Goal: Task Accomplishment & Management: Use online tool/utility

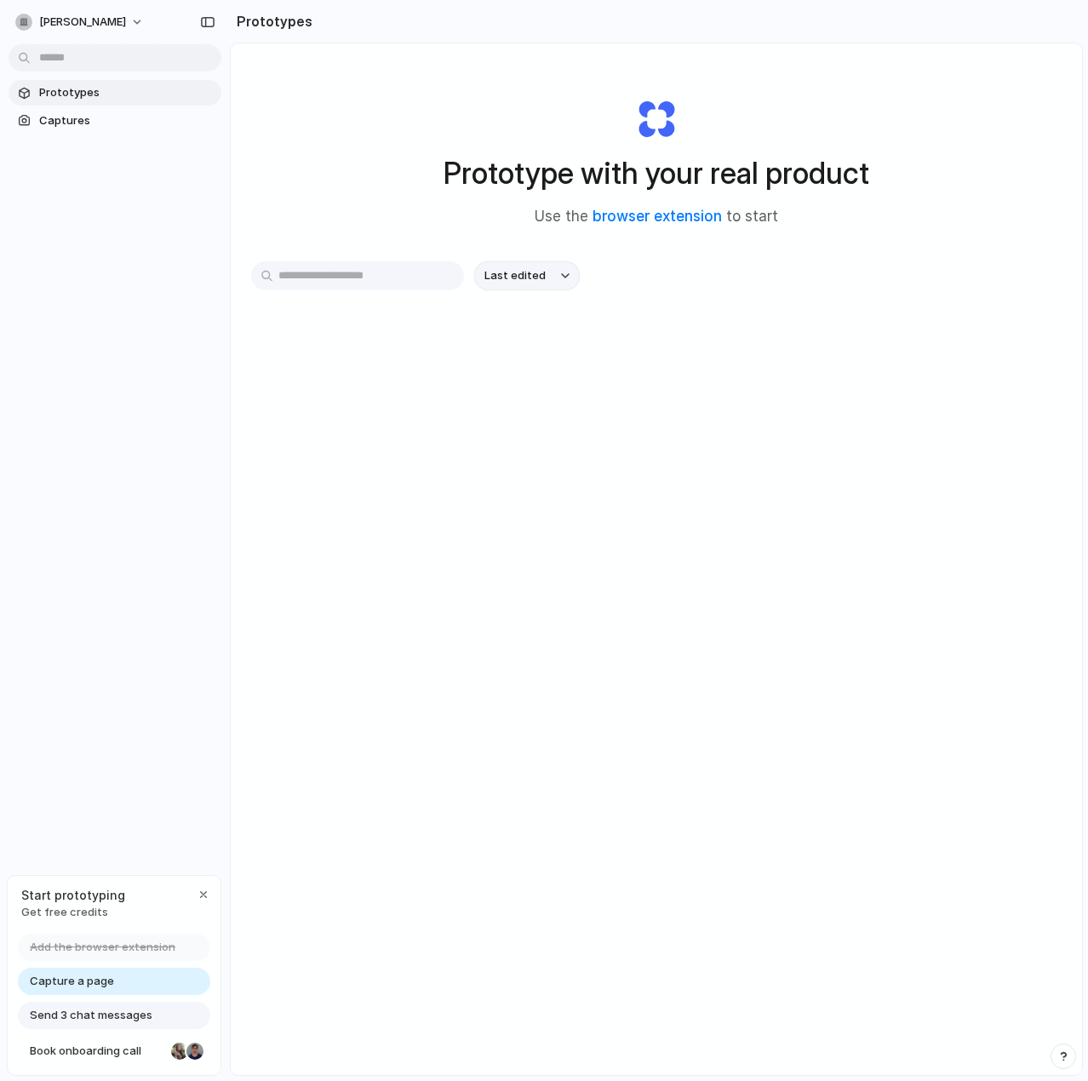
click at [564, 273] on div "button" at bounding box center [565, 275] width 9 height 7
click at [564, 273] on div "Last edited Last created Alphabetical" at bounding box center [544, 540] width 1088 height 1081
click at [544, 541] on div at bounding box center [544, 541] width 0 height 0
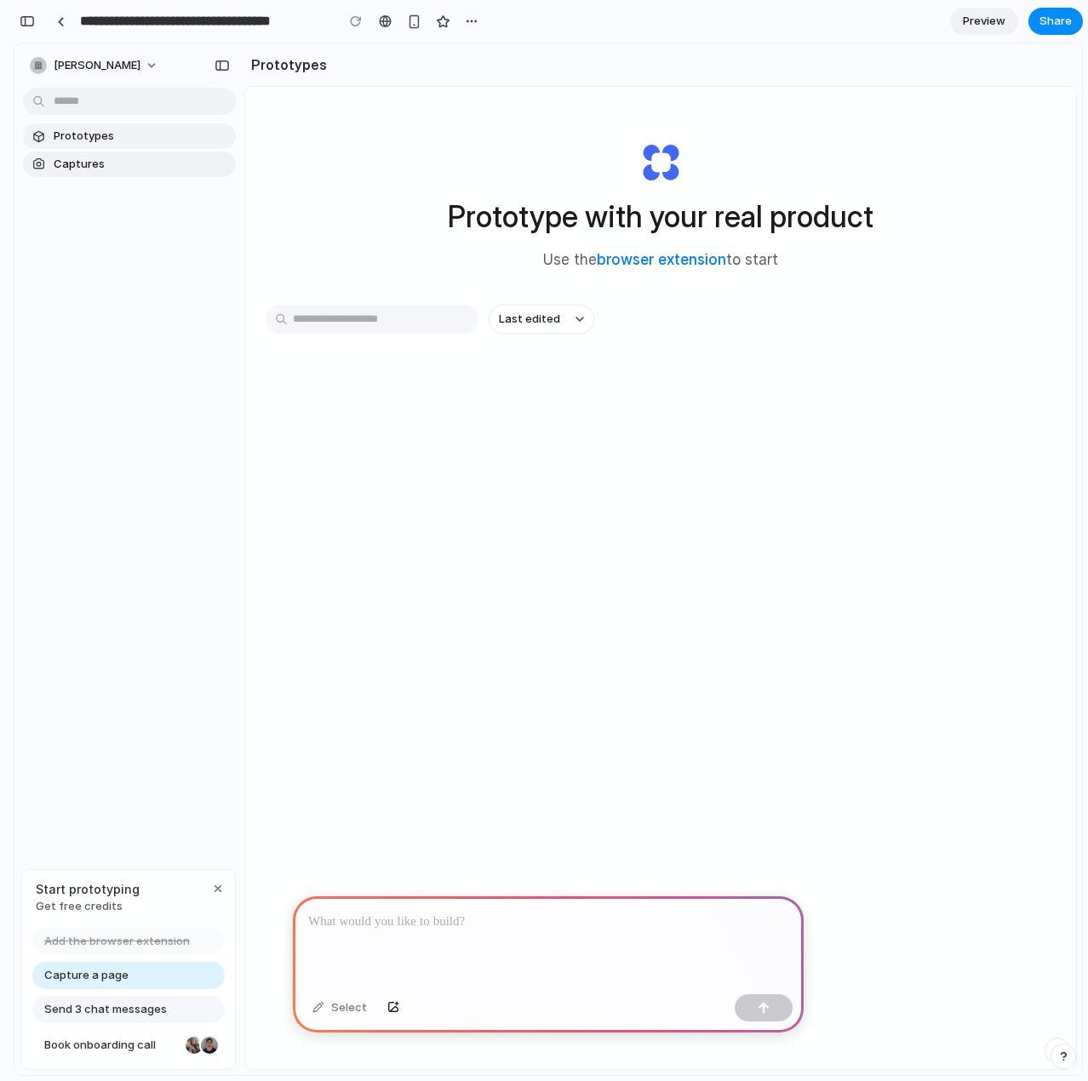
click at [75, 174] on link "Captures" at bounding box center [129, 165] width 213 height 26
drag, startPoint x: 380, startPoint y: 949, endPoint x: 354, endPoint y: 986, distance: 44.6
click at [372, 964] on div at bounding box center [548, 941] width 511 height 91
click at [340, 917] on p at bounding box center [548, 922] width 480 height 20
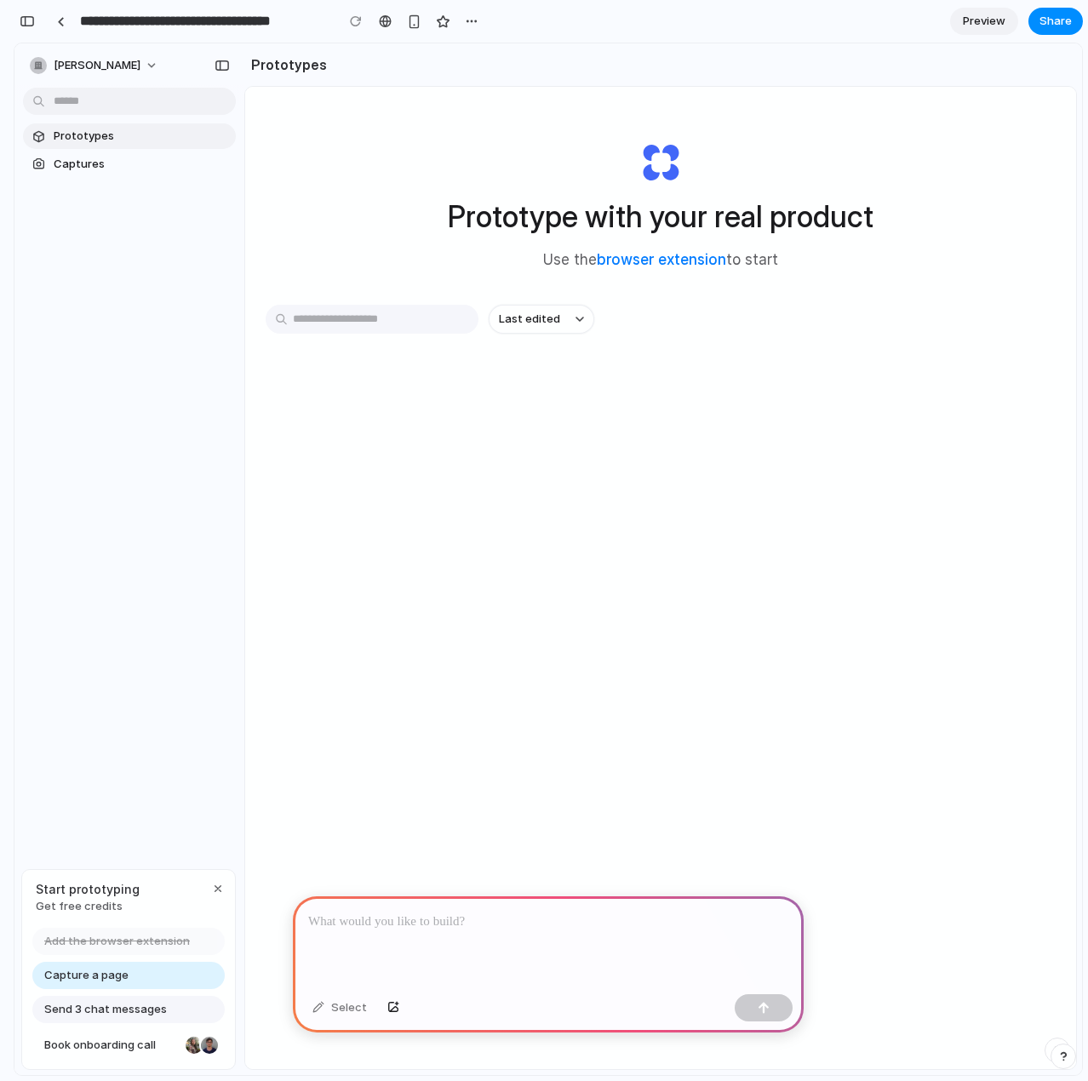
click at [340, 917] on p at bounding box center [548, 922] width 480 height 20
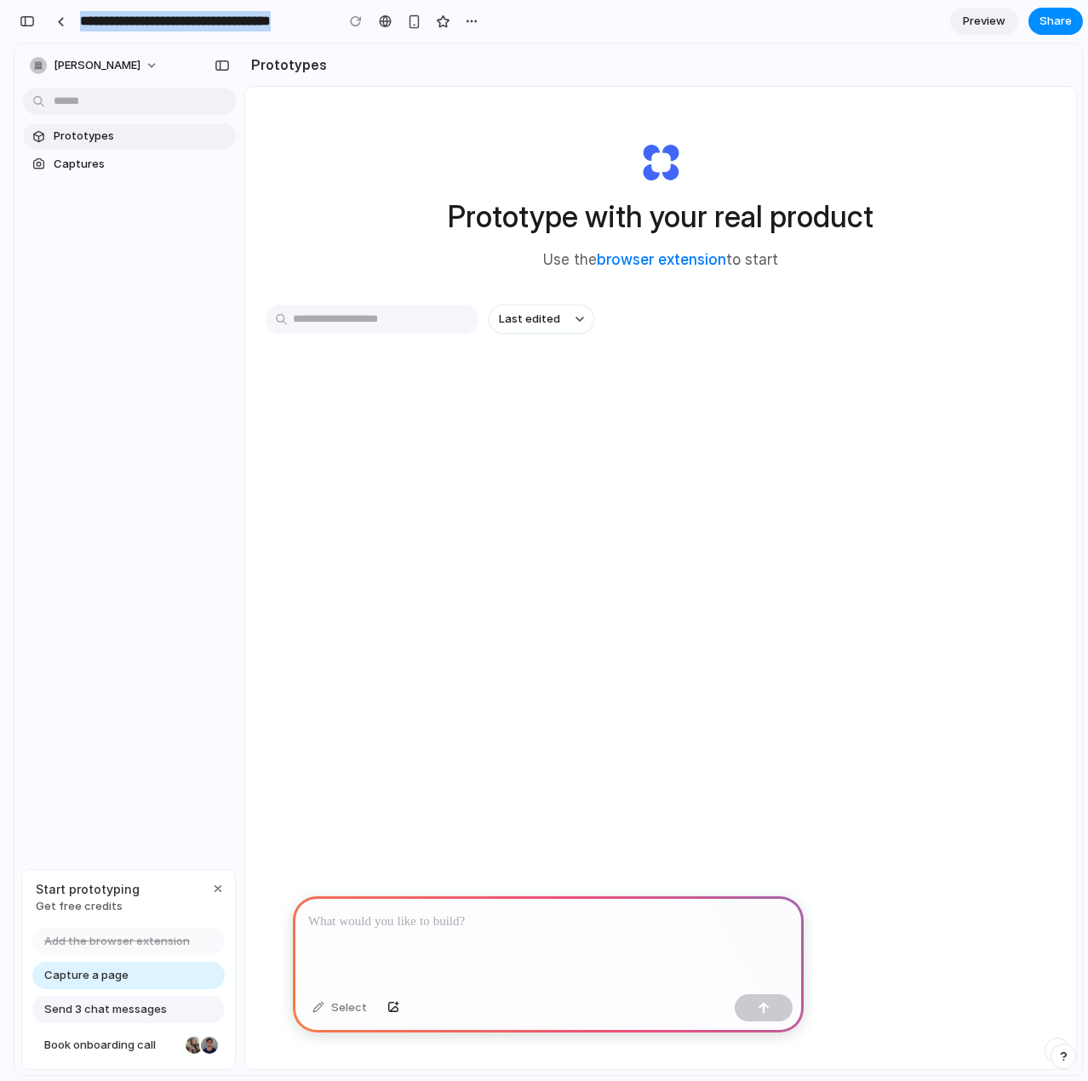
click at [340, 917] on p at bounding box center [548, 922] width 480 height 20
click at [314, 915] on p at bounding box center [548, 922] width 480 height 20
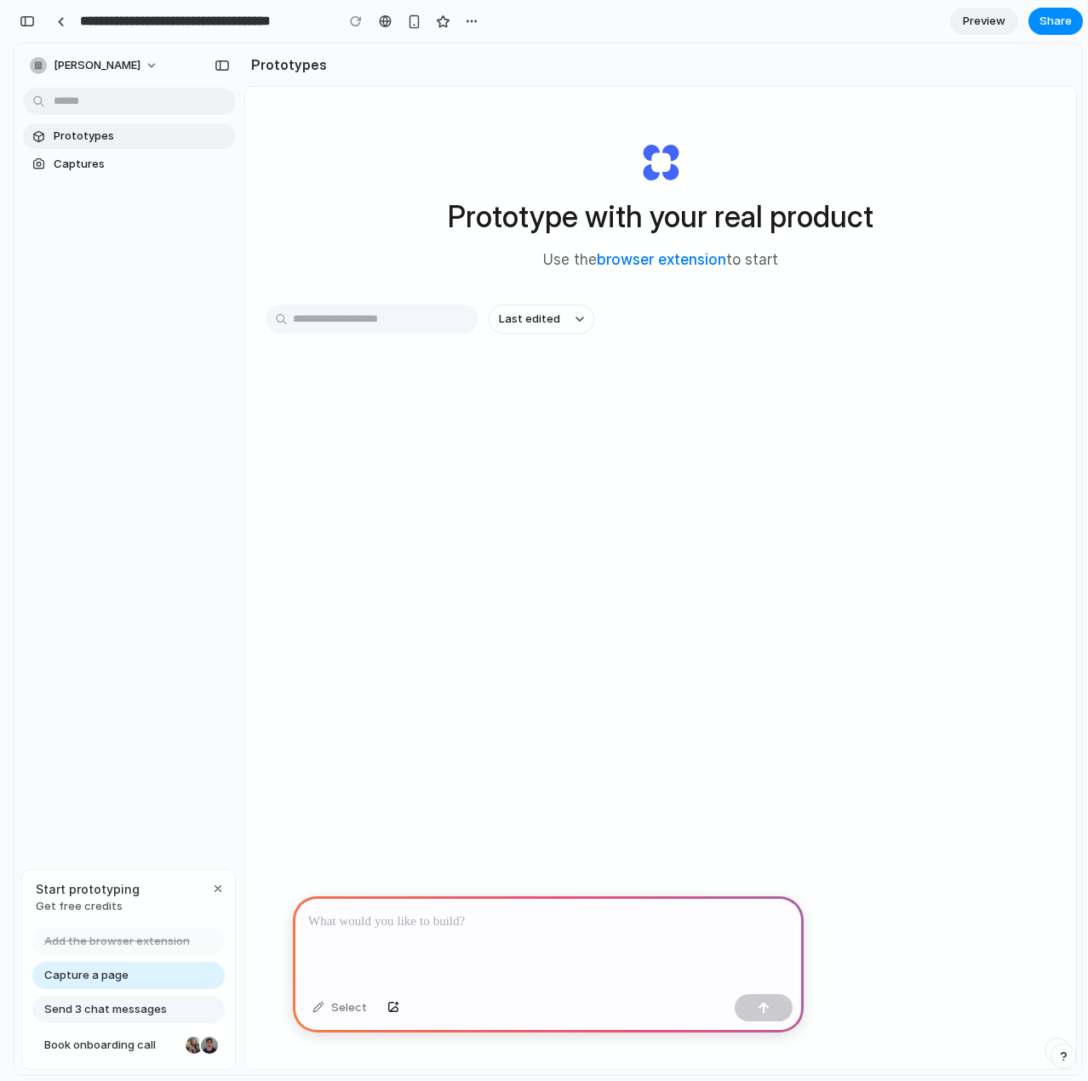
click at [314, 915] on p at bounding box center [548, 922] width 480 height 20
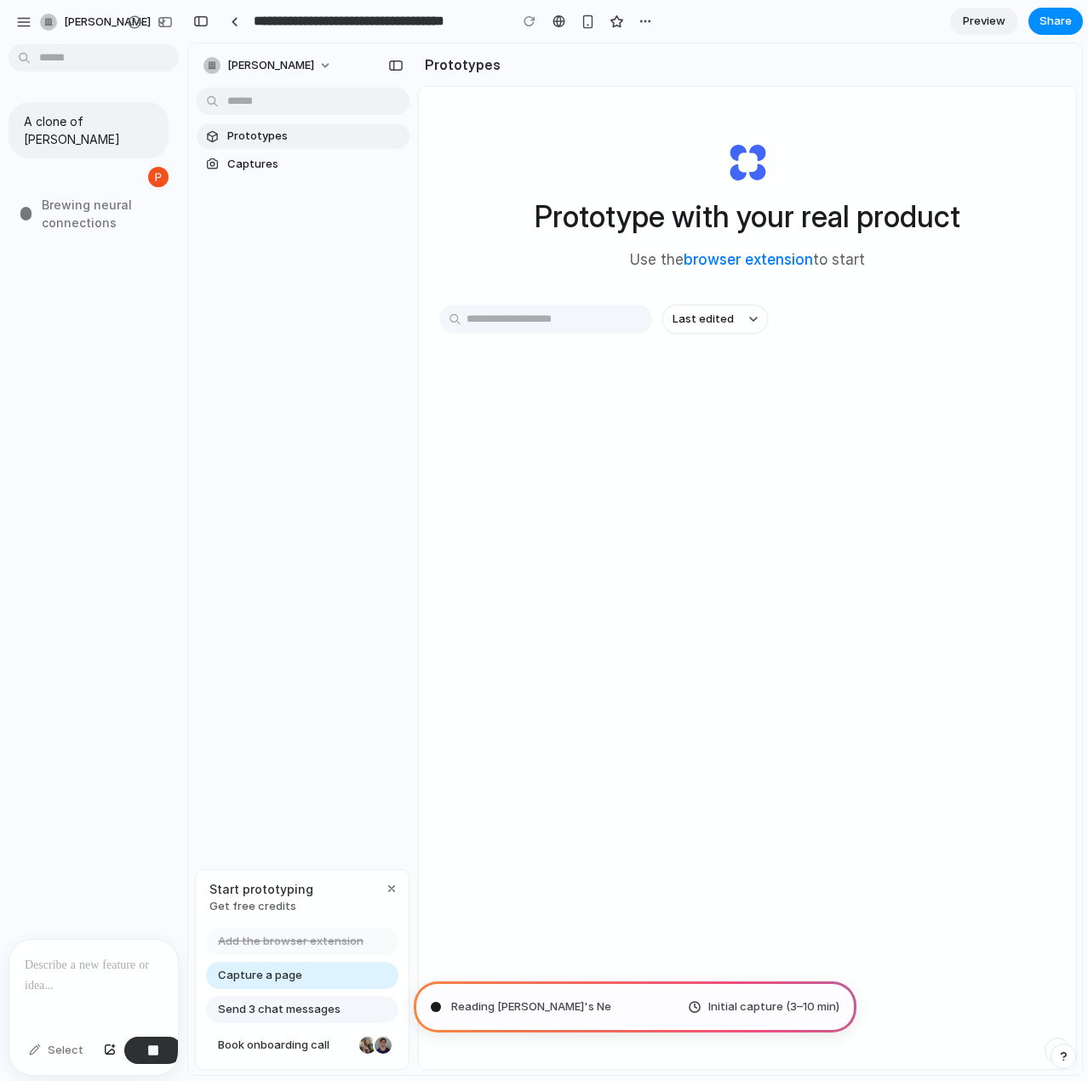
type input "**********"
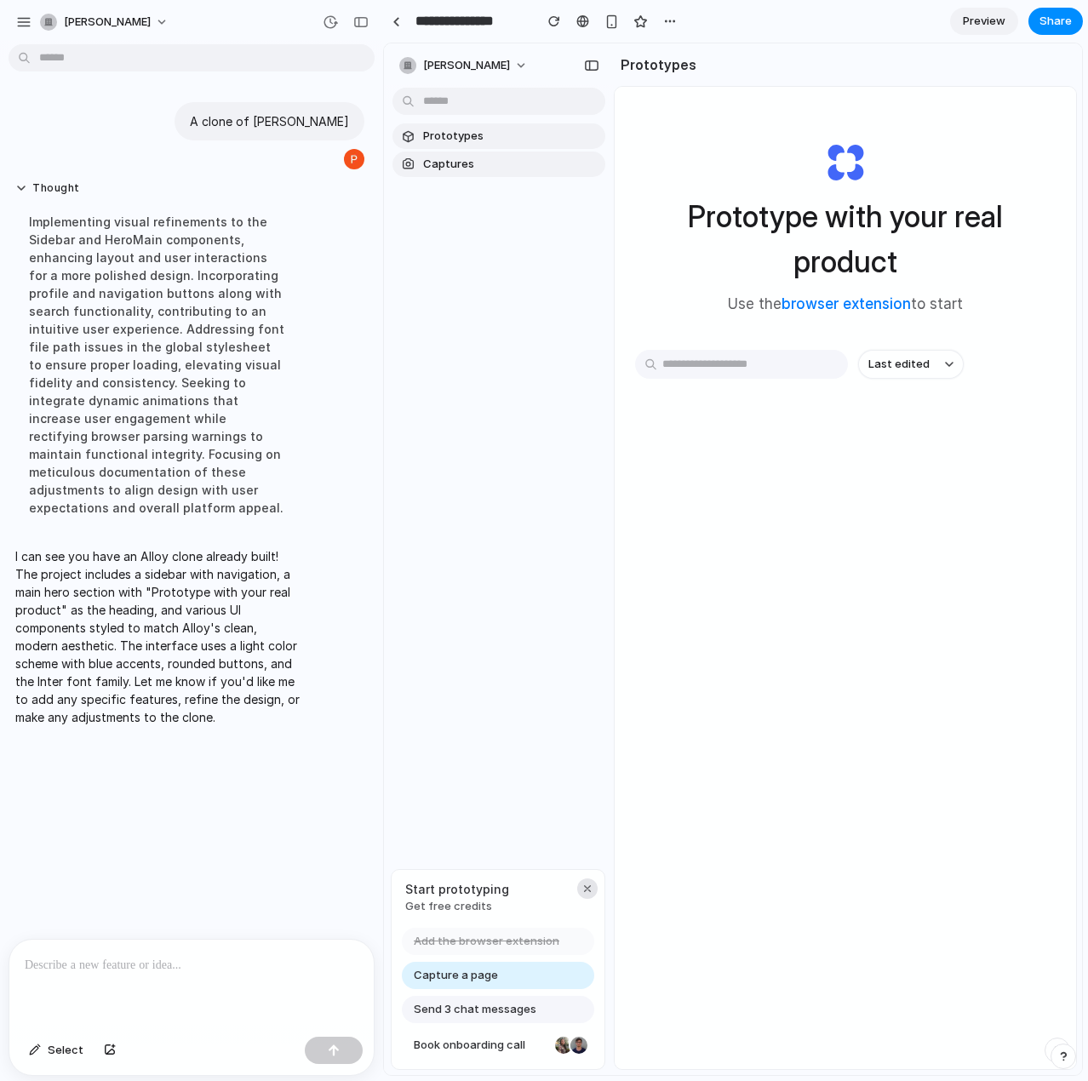
click at [587, 887] on div "button" at bounding box center [588, 889] width 14 height 14
click at [504, 61] on button "philipp-maas" at bounding box center [464, 65] width 144 height 27
click at [621, 22] on button "button" at bounding box center [612, 22] width 26 height 26
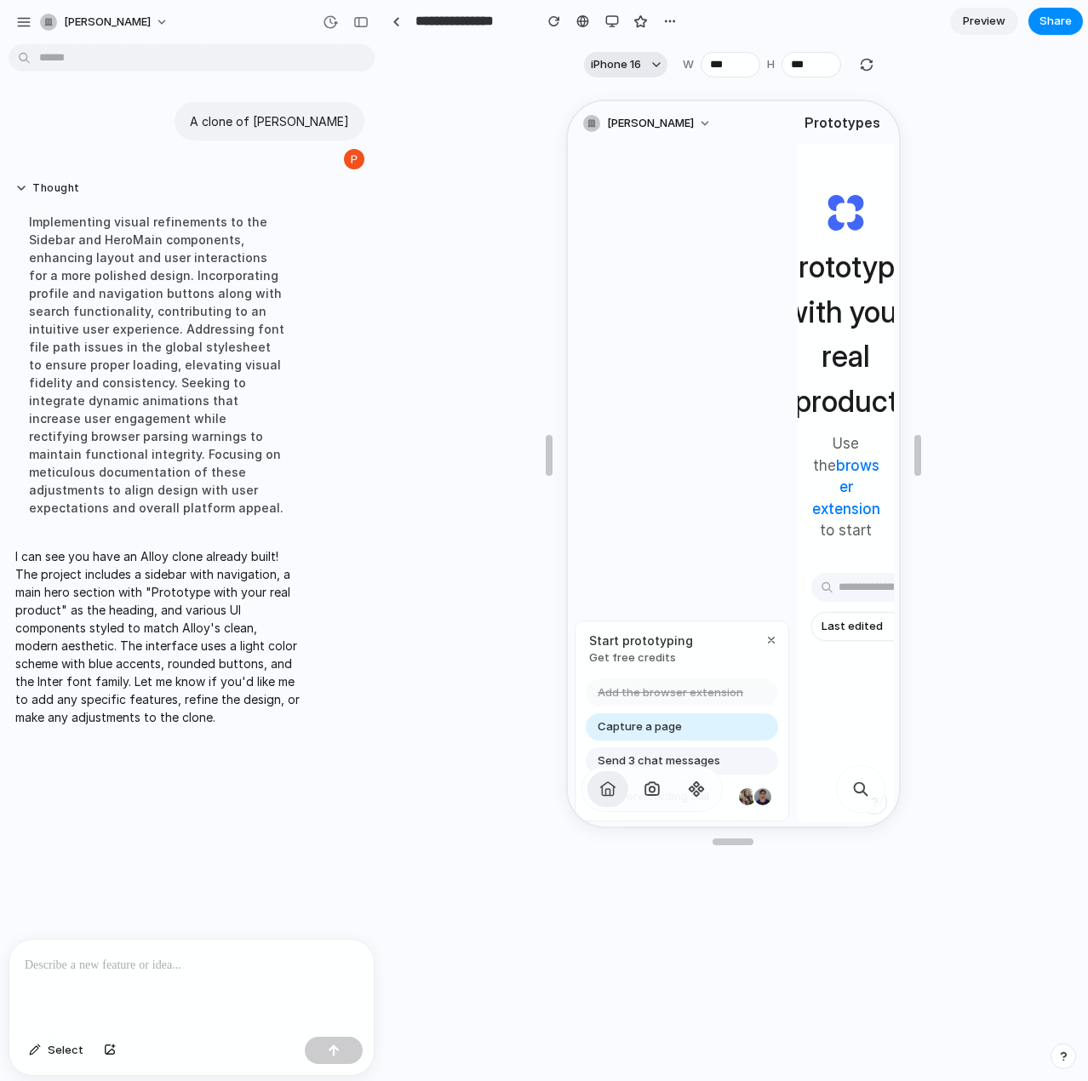
click at [619, 62] on span "iPhone 16" at bounding box center [616, 64] width 50 height 17
click at [616, 16] on div "Custom iPhone 16 iPhone 16 Pro iPhone 16 Pro Max iPhone 16 Plus iPhone SE iPad …" at bounding box center [544, 540] width 1088 height 1081
click at [609, 20] on div "button" at bounding box center [612, 21] width 14 height 14
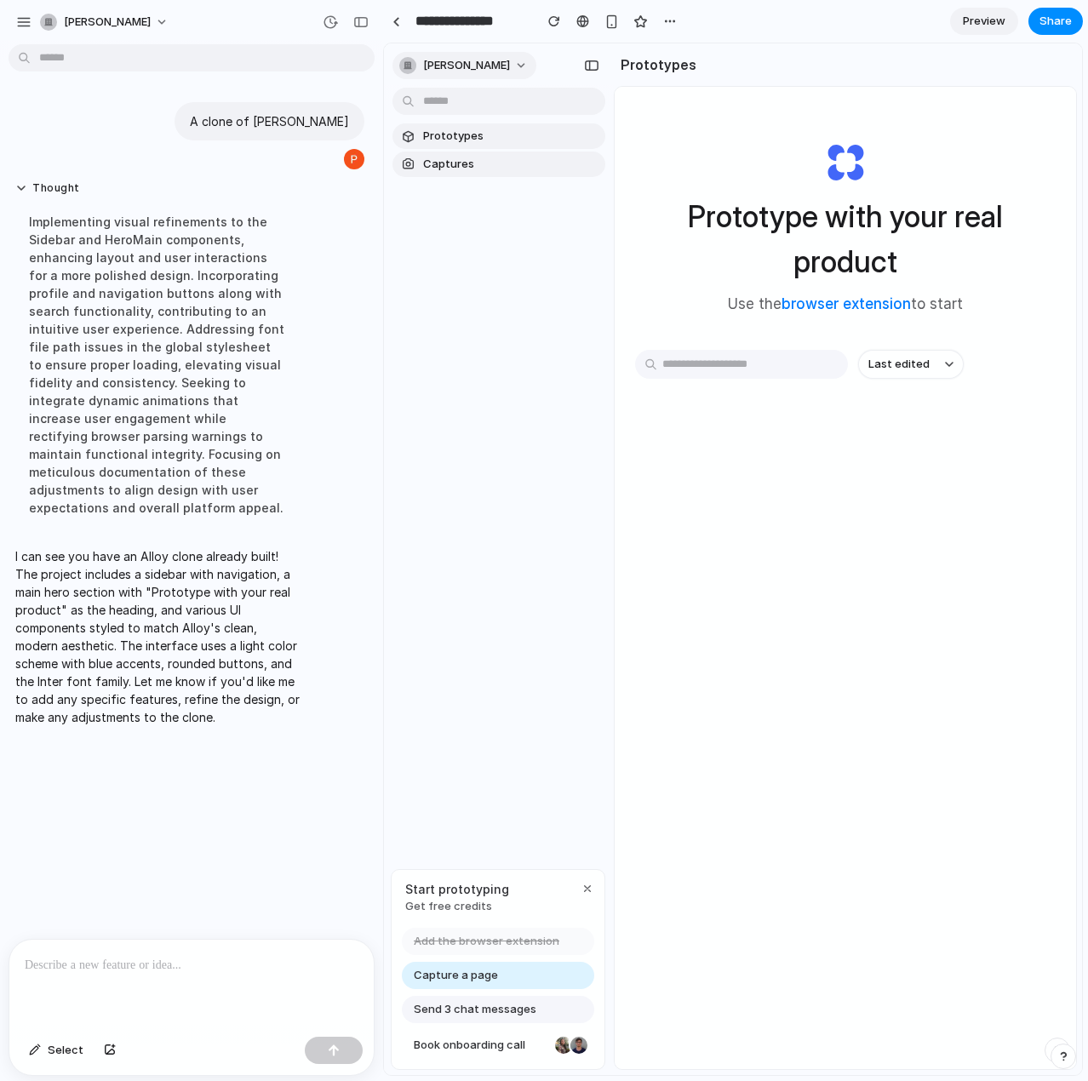
click at [479, 66] on span "philipp-maas" at bounding box center [466, 65] width 87 height 17
drag, startPoint x: 466, startPoint y: 161, endPoint x: 410, endPoint y: 182, distance: 59.3
click at [412, 187] on div "Prototypes Captures" at bounding box center [499, 221] width 230 height 357
click at [407, 166] on div at bounding box center [407, 164] width 17 height 17
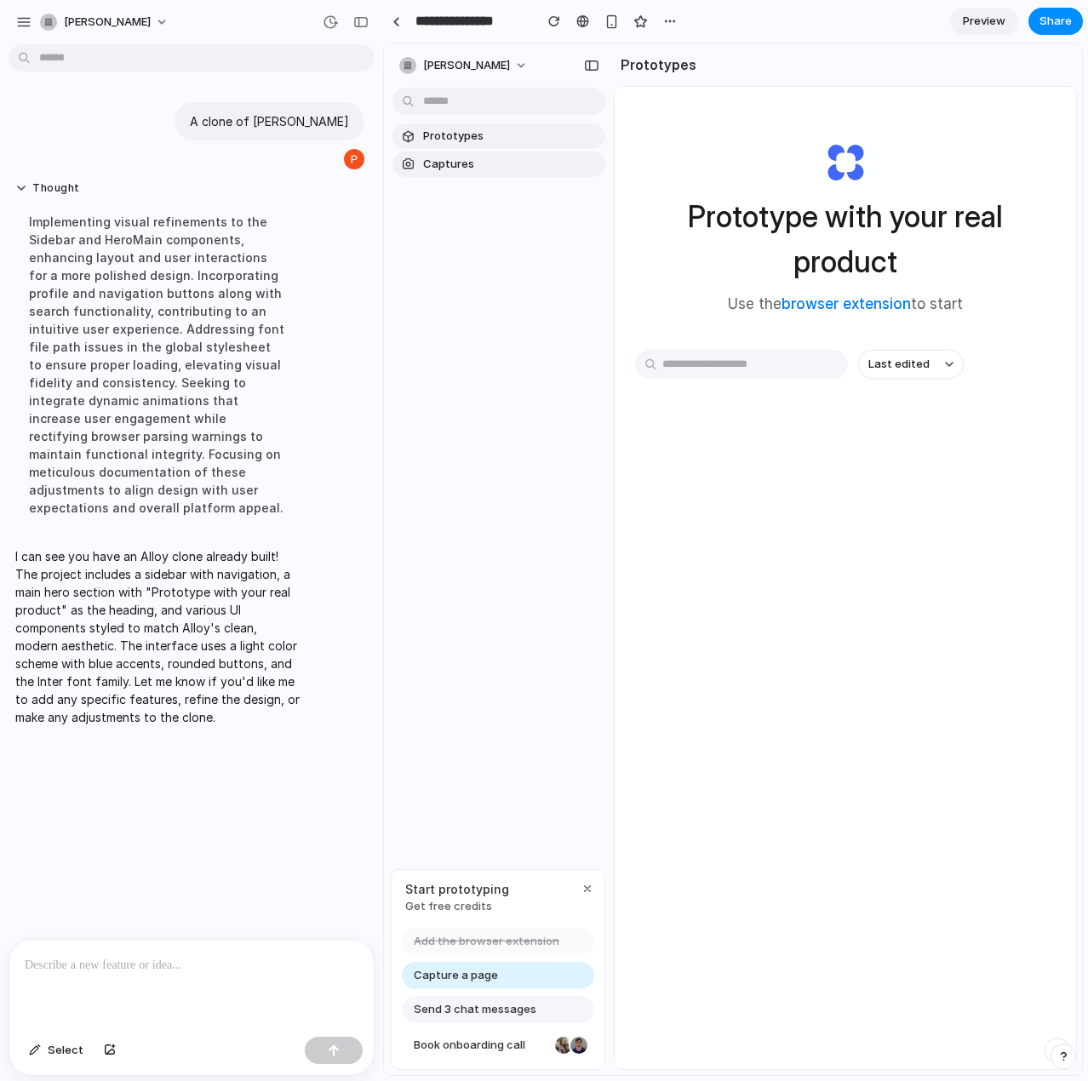
click at [418, 138] on link "Prototypes" at bounding box center [498, 136] width 213 height 26
drag, startPoint x: 440, startPoint y: 104, endPoint x: 559, endPoint y: 68, distance: 124.4
click at [441, 103] on input "text" at bounding box center [498, 101] width 213 height 27
click at [591, 62] on div "button" at bounding box center [591, 66] width 15 height 12
click at [678, 17] on button "button" at bounding box center [670, 22] width 26 height 26
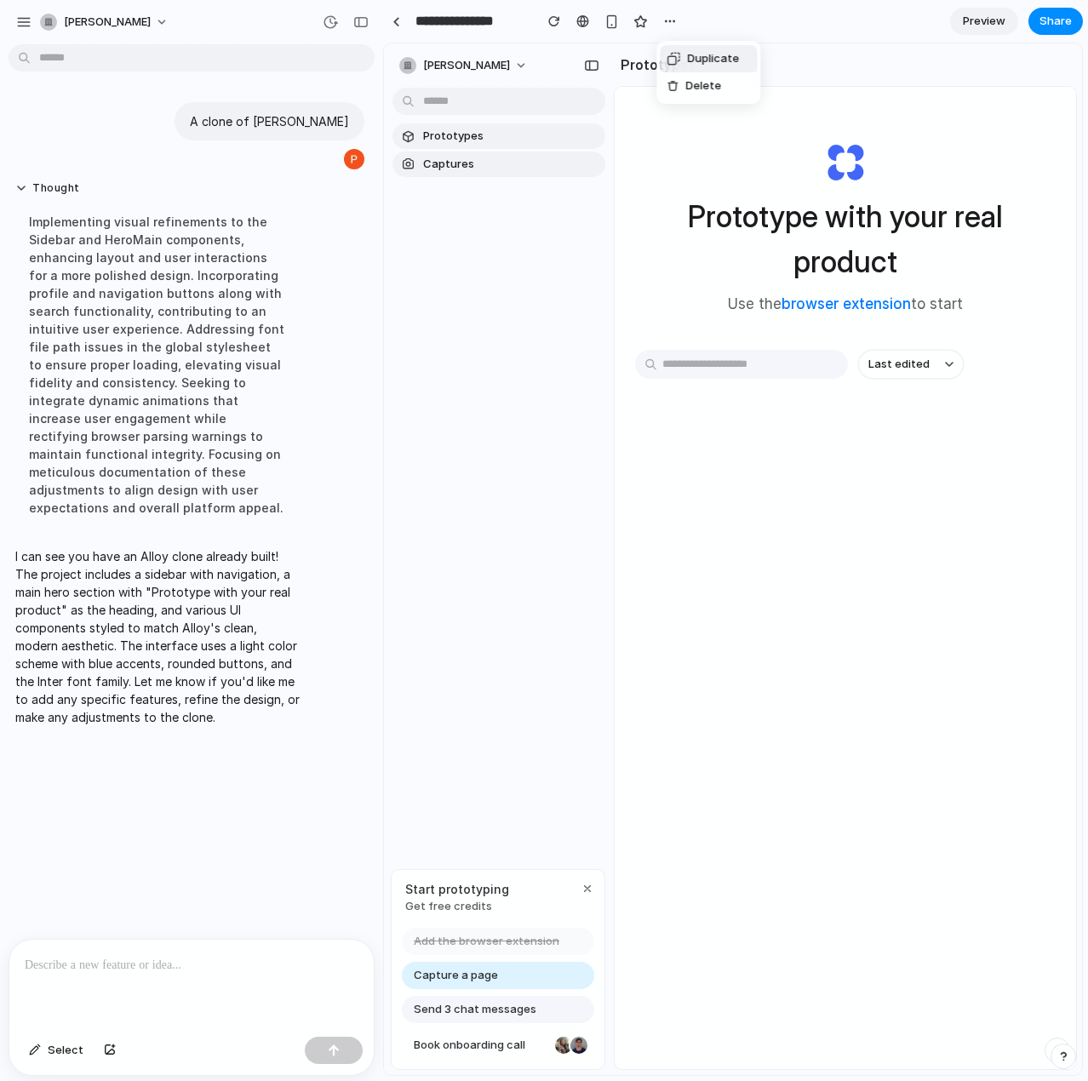
click at [584, 24] on div "Duplicate Delete" at bounding box center [544, 540] width 1088 height 1081
click at [1052, 28] on span "Share" at bounding box center [1055, 21] width 32 height 17
click at [585, 889] on div "button" at bounding box center [588, 889] width 14 height 14
click at [951, 359] on button "Last edited" at bounding box center [911, 364] width 106 height 29
click at [952, 358] on button "Last edited" at bounding box center [911, 364] width 106 height 29
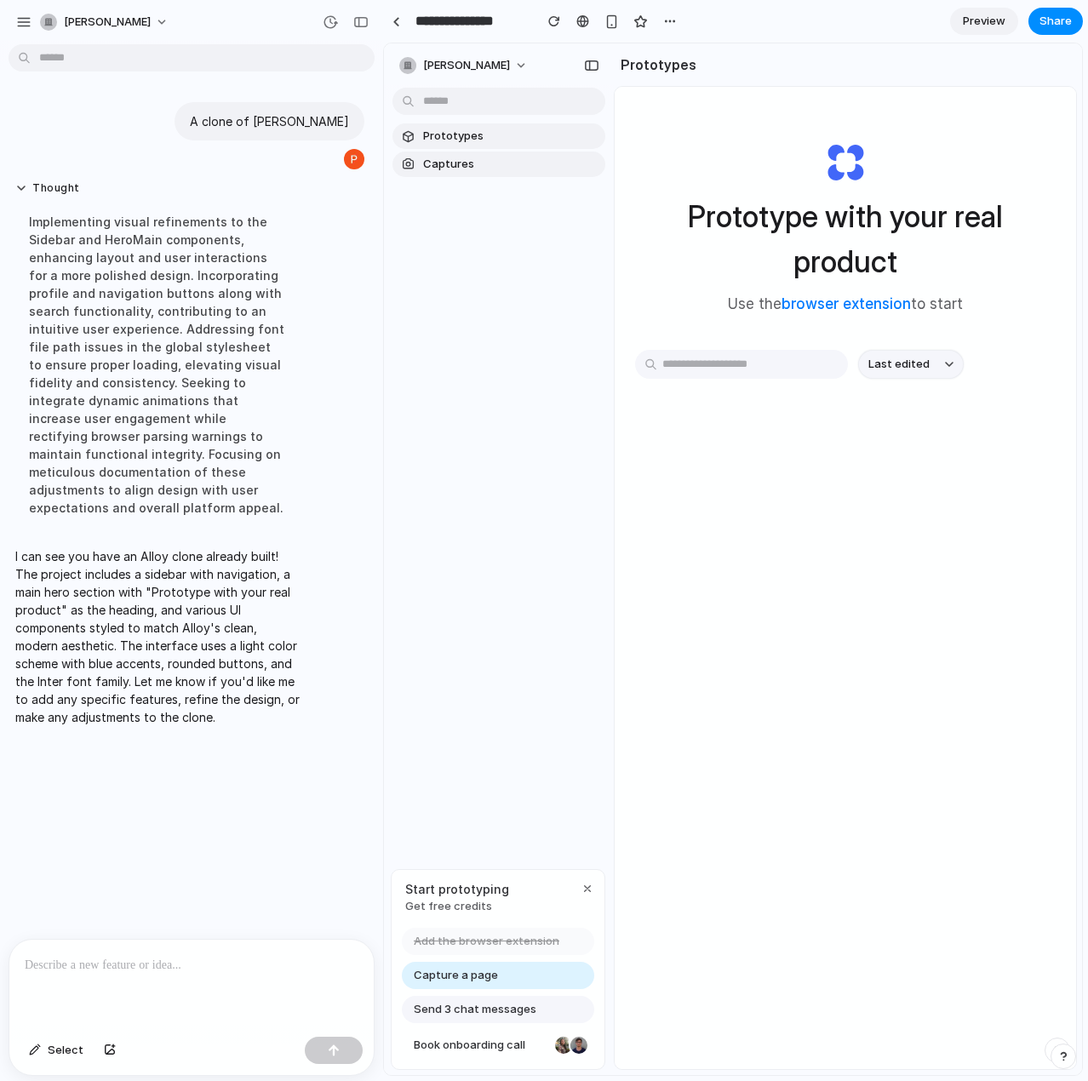
click at [952, 358] on button "Last edited" at bounding box center [911, 364] width 106 height 29
click at [753, 371] on input "text" at bounding box center [741, 364] width 213 height 29
click at [753, 371] on input "*" at bounding box center [741, 364] width 213 height 29
type input "*****"
click at [664, 25] on div "button" at bounding box center [670, 21] width 14 height 14
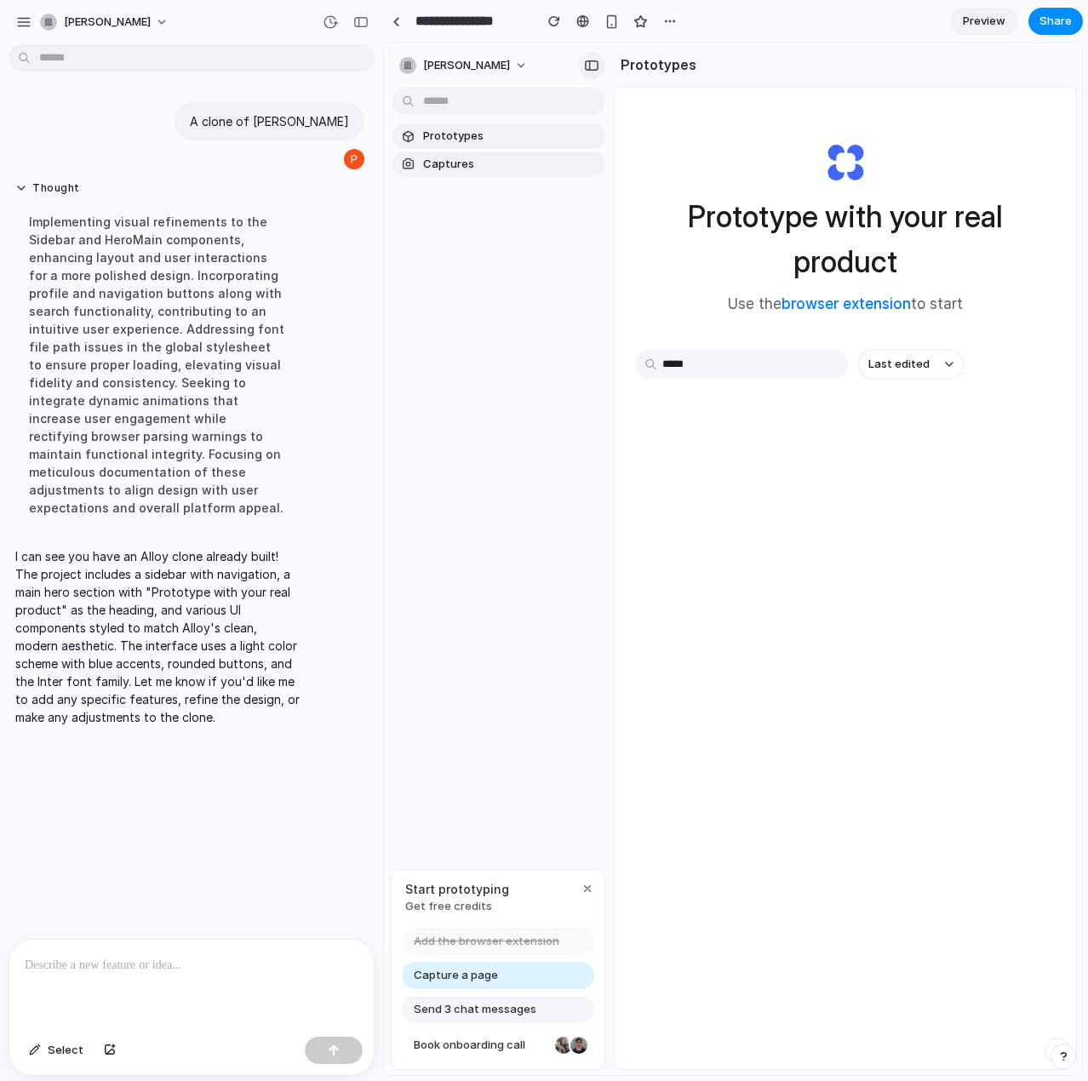
click at [585, 65] on div "button" at bounding box center [591, 66] width 15 height 12
drag, startPoint x: 592, startPoint y: 63, endPoint x: 579, endPoint y: 63, distance: 12.8
click at [592, 63] on div "button" at bounding box center [591, 66] width 15 height 12
click at [495, 61] on button "philipp-maas" at bounding box center [464, 65] width 144 height 27
click at [678, 23] on button "button" at bounding box center [670, 22] width 26 height 26
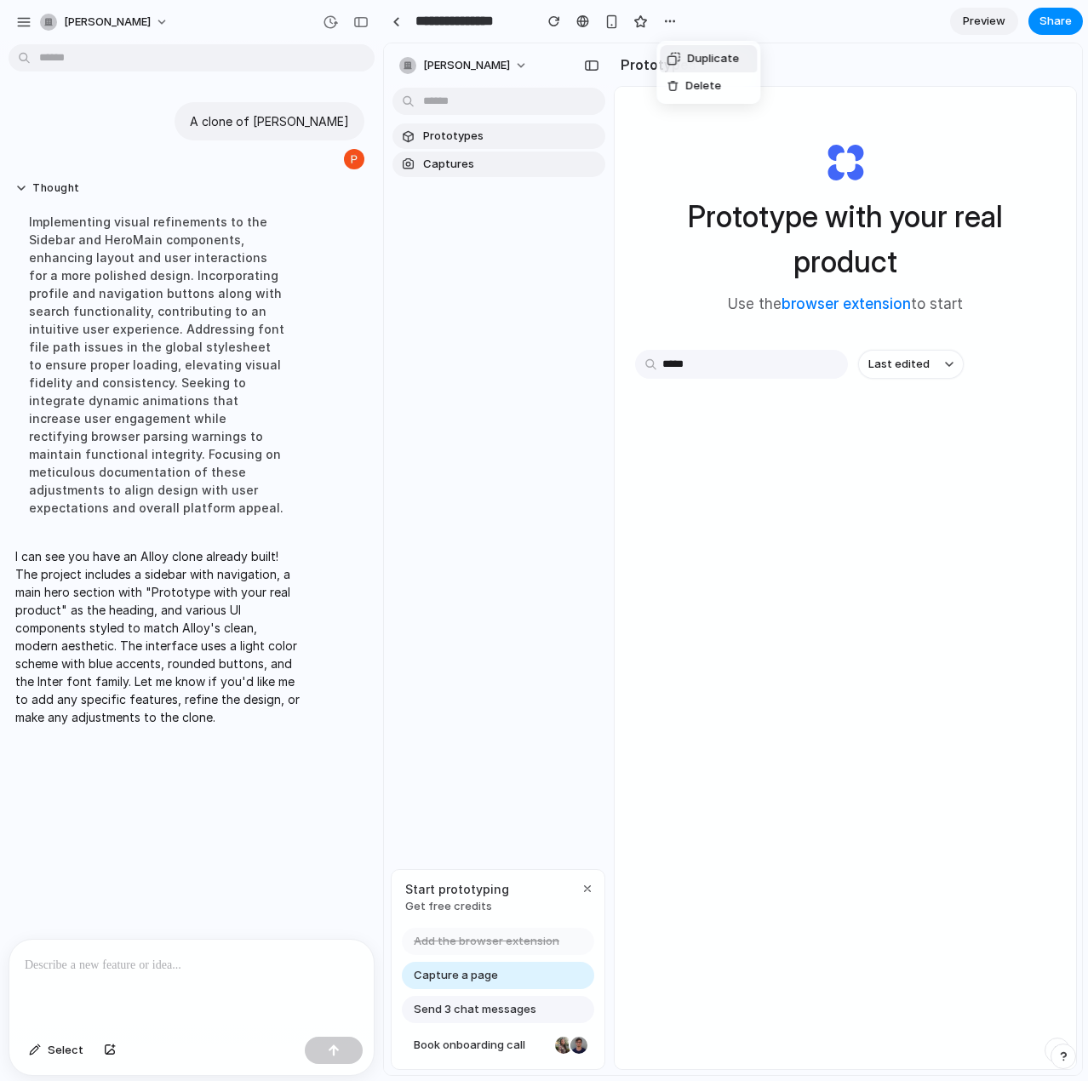
click at [764, 26] on div "Duplicate Delete" at bounding box center [544, 540] width 1088 height 1081
click at [58, 1047] on span "Select" at bounding box center [66, 1050] width 36 height 17
click at [463, 166] on div at bounding box center [732, 558] width 697 height 1031
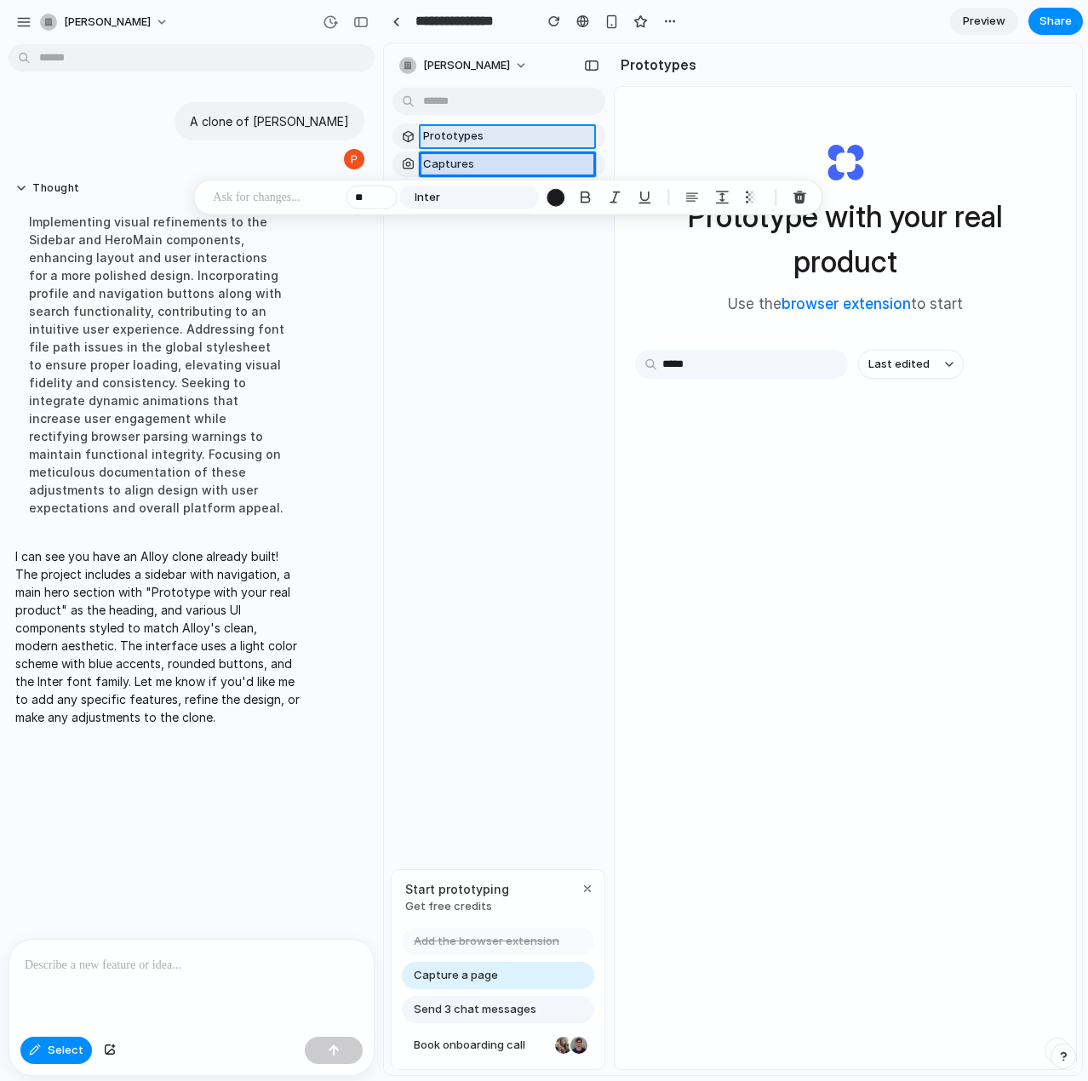
click at [455, 134] on div at bounding box center [732, 558] width 697 height 1031
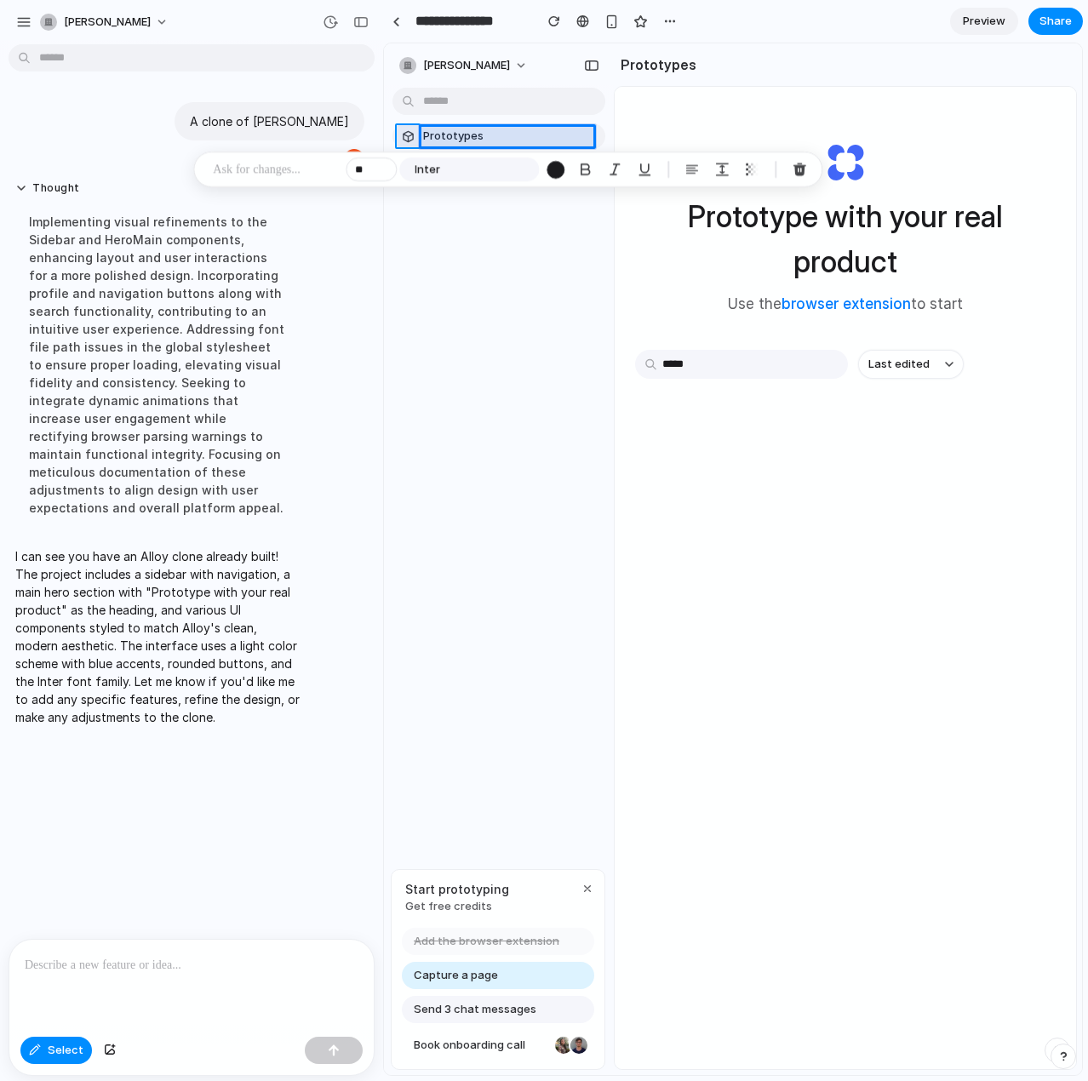
click at [405, 130] on div at bounding box center [732, 558] width 697 height 1031
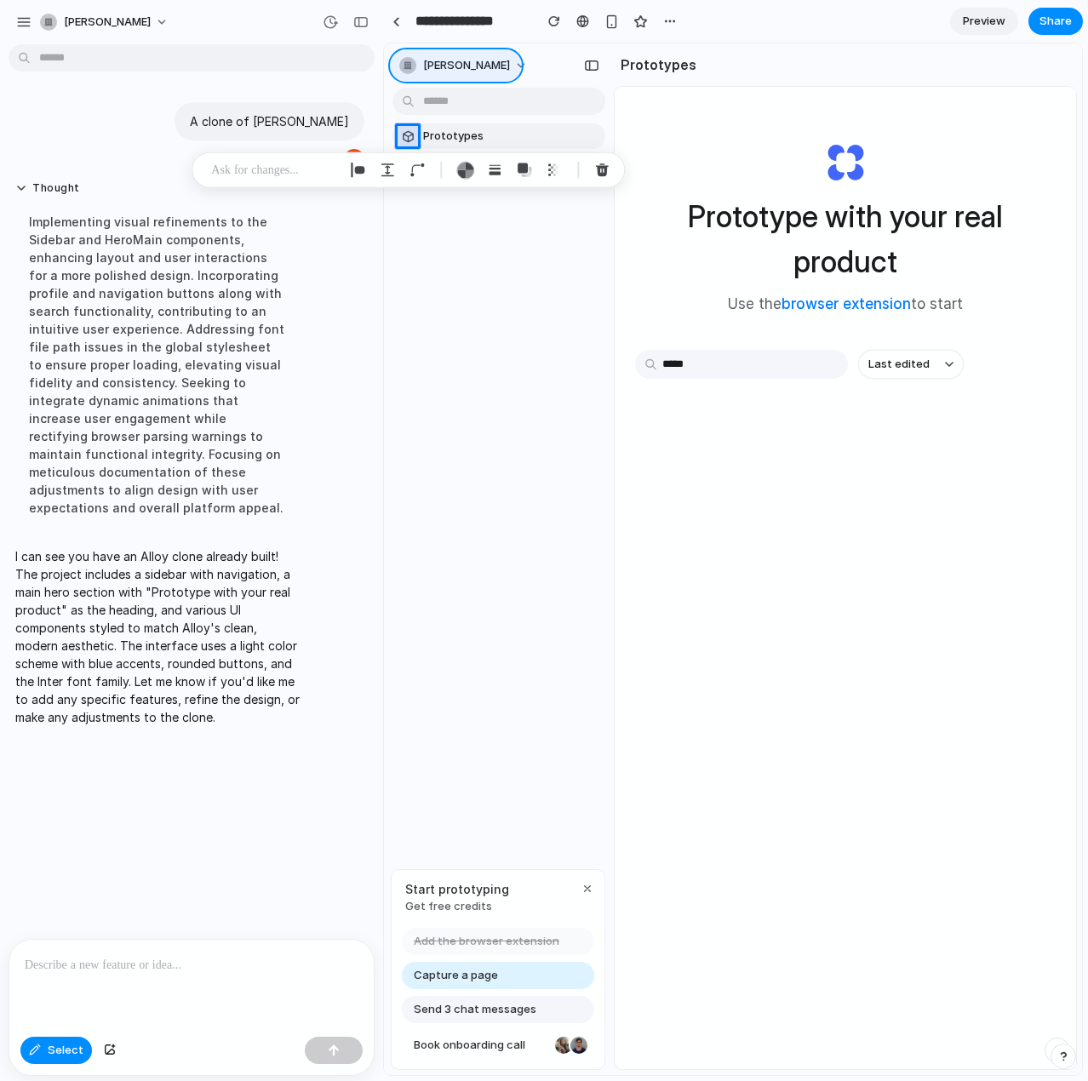
click at [503, 57] on div at bounding box center [732, 558] width 697 height 1031
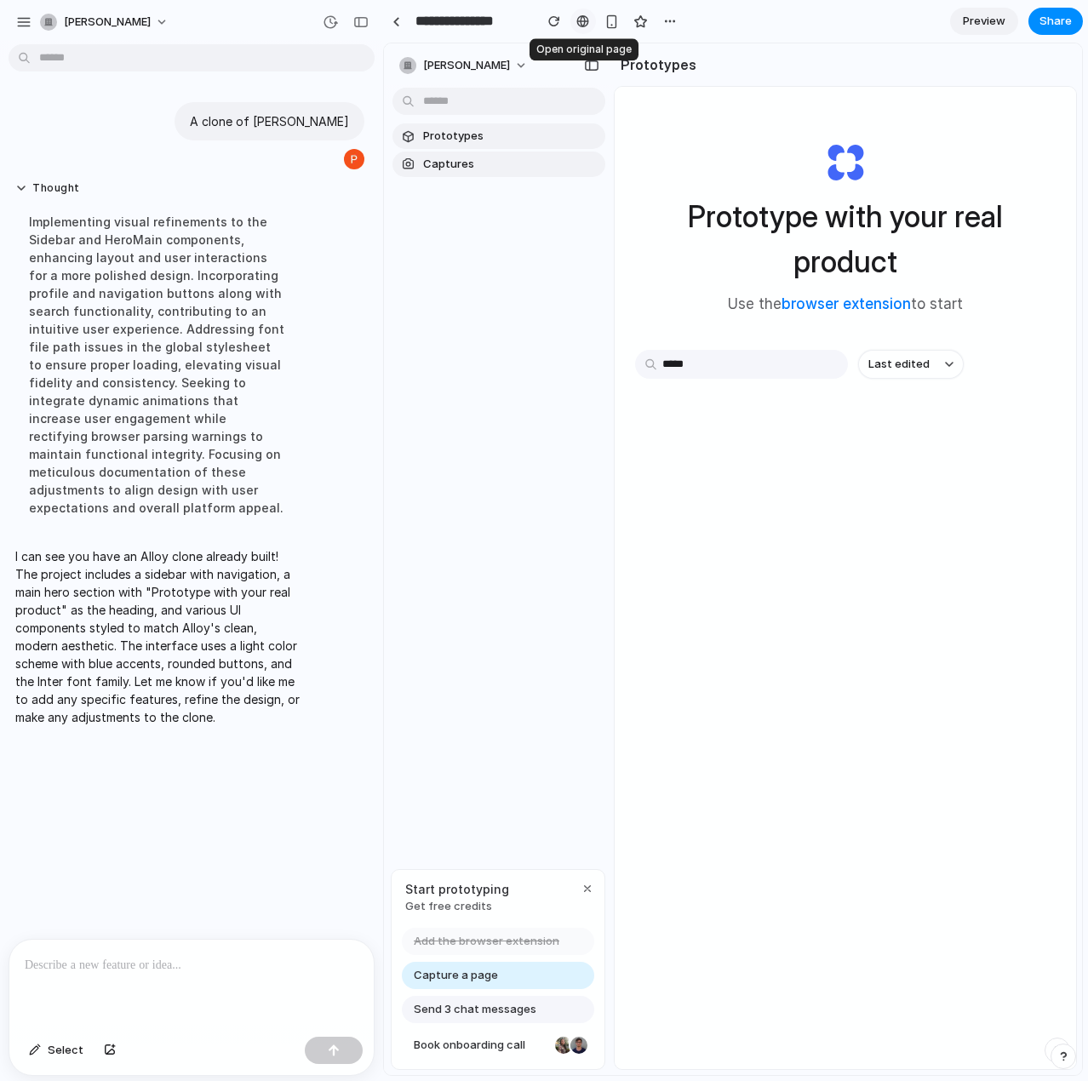
click at [590, 20] on link at bounding box center [583, 22] width 26 height 26
click at [668, 16] on div "button" at bounding box center [670, 21] width 14 height 14
drag, startPoint x: 696, startPoint y: 20, endPoint x: 654, endPoint y: 26, distance: 42.1
click at [695, 20] on div "Duplicate Delete" at bounding box center [544, 540] width 1088 height 1081
click at [41, 20] on div "philipp-maas" at bounding box center [95, 22] width 111 height 17
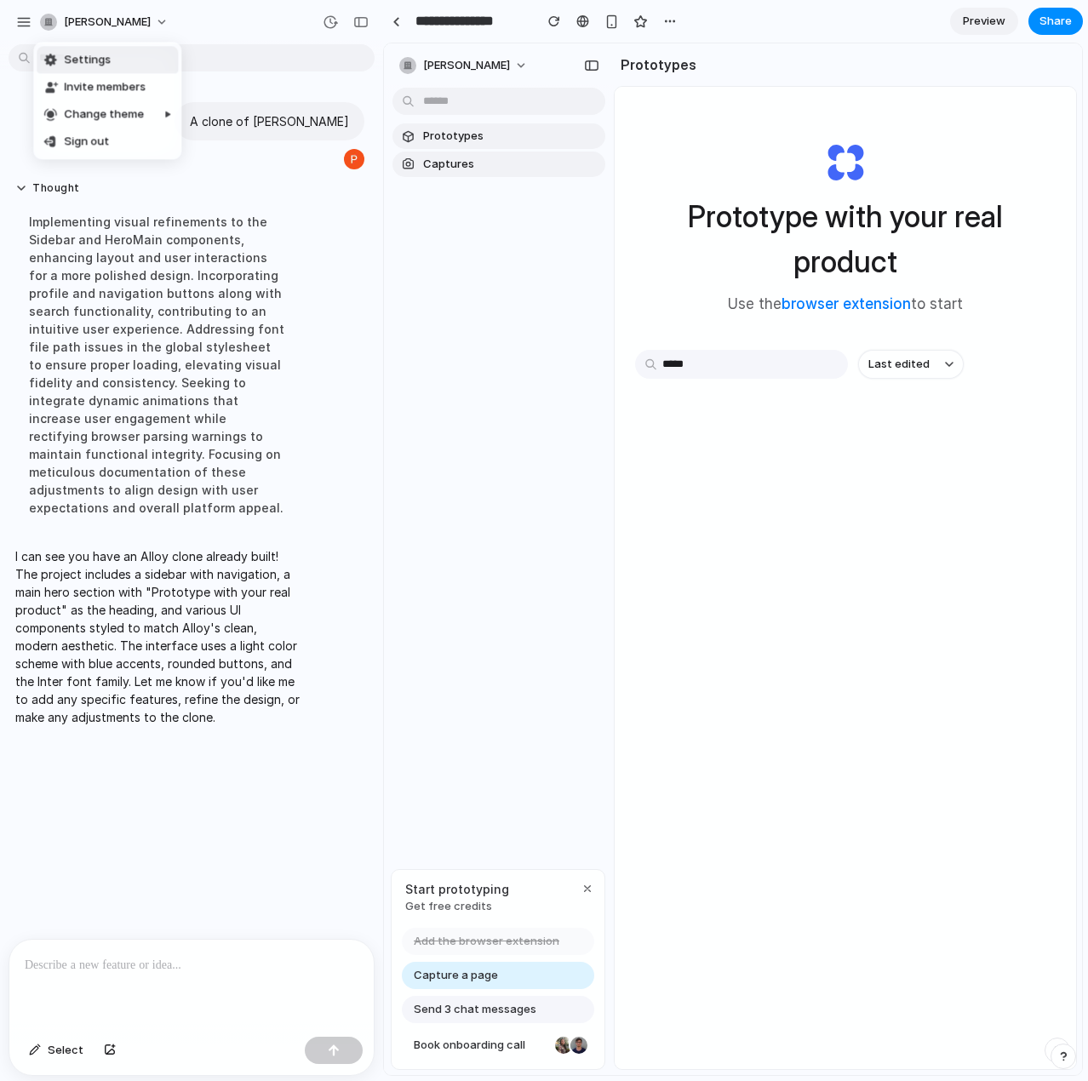
click at [27, 16] on div "Settings Invite members Change theme Sign out" at bounding box center [544, 540] width 1088 height 1081
click at [27, 14] on div "button" at bounding box center [23, 21] width 15 height 15
click at [20, 23] on div "button" at bounding box center [23, 21] width 15 height 15
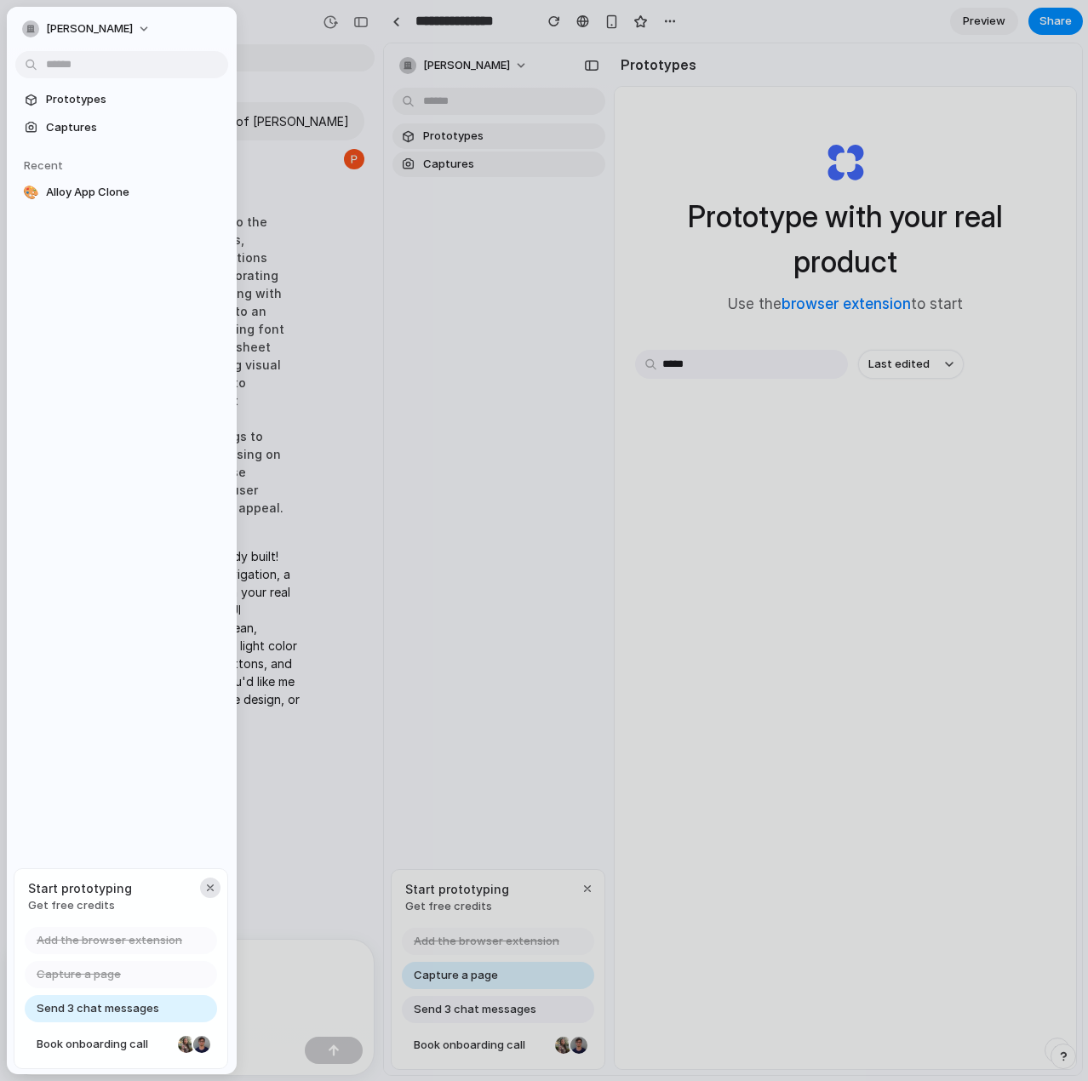
click at [210, 881] on div "button" at bounding box center [210, 888] width 14 height 14
